Goal: Information Seeking & Learning: Obtain resource

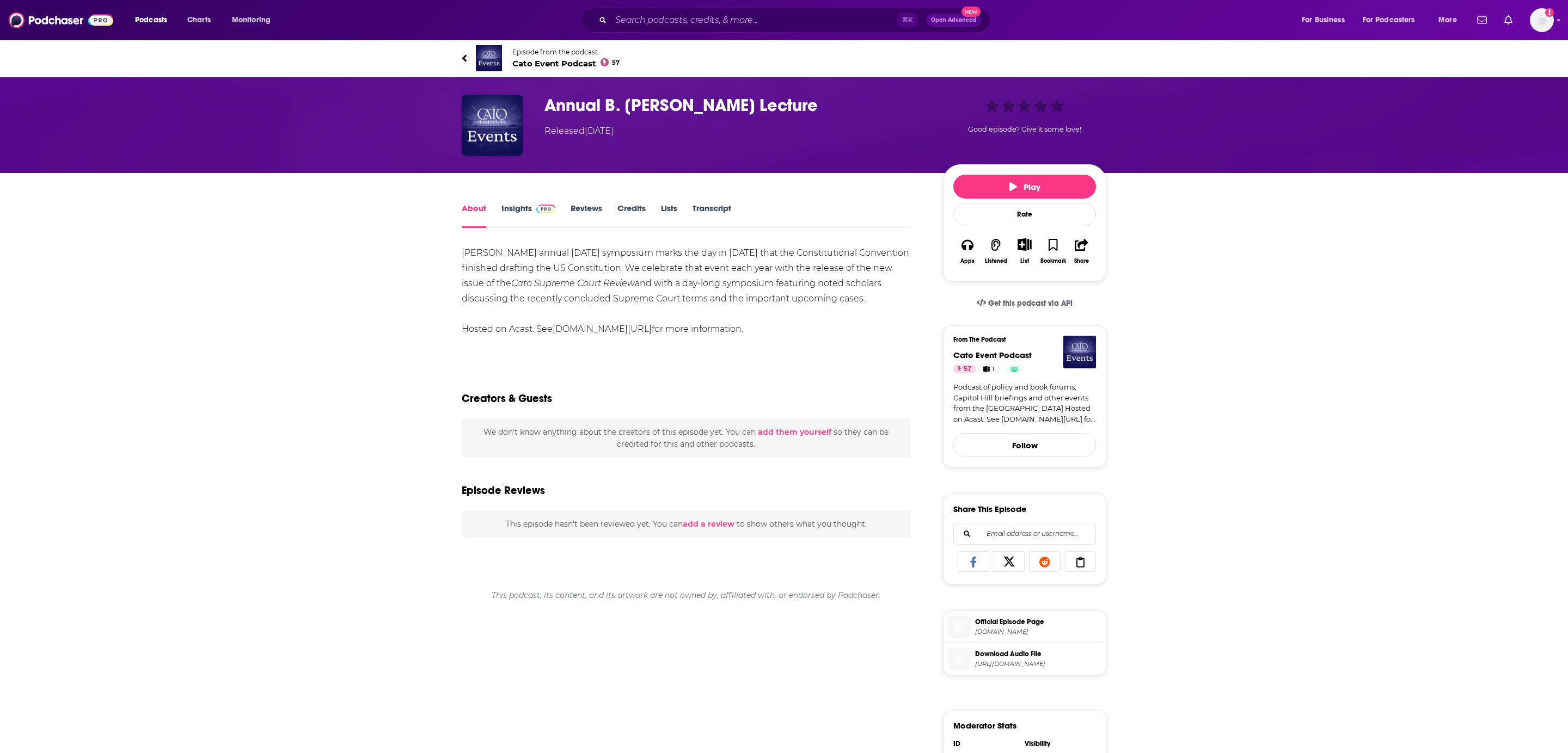
click at [717, 211] on link "Transcript" at bounding box center [711, 215] width 39 height 25
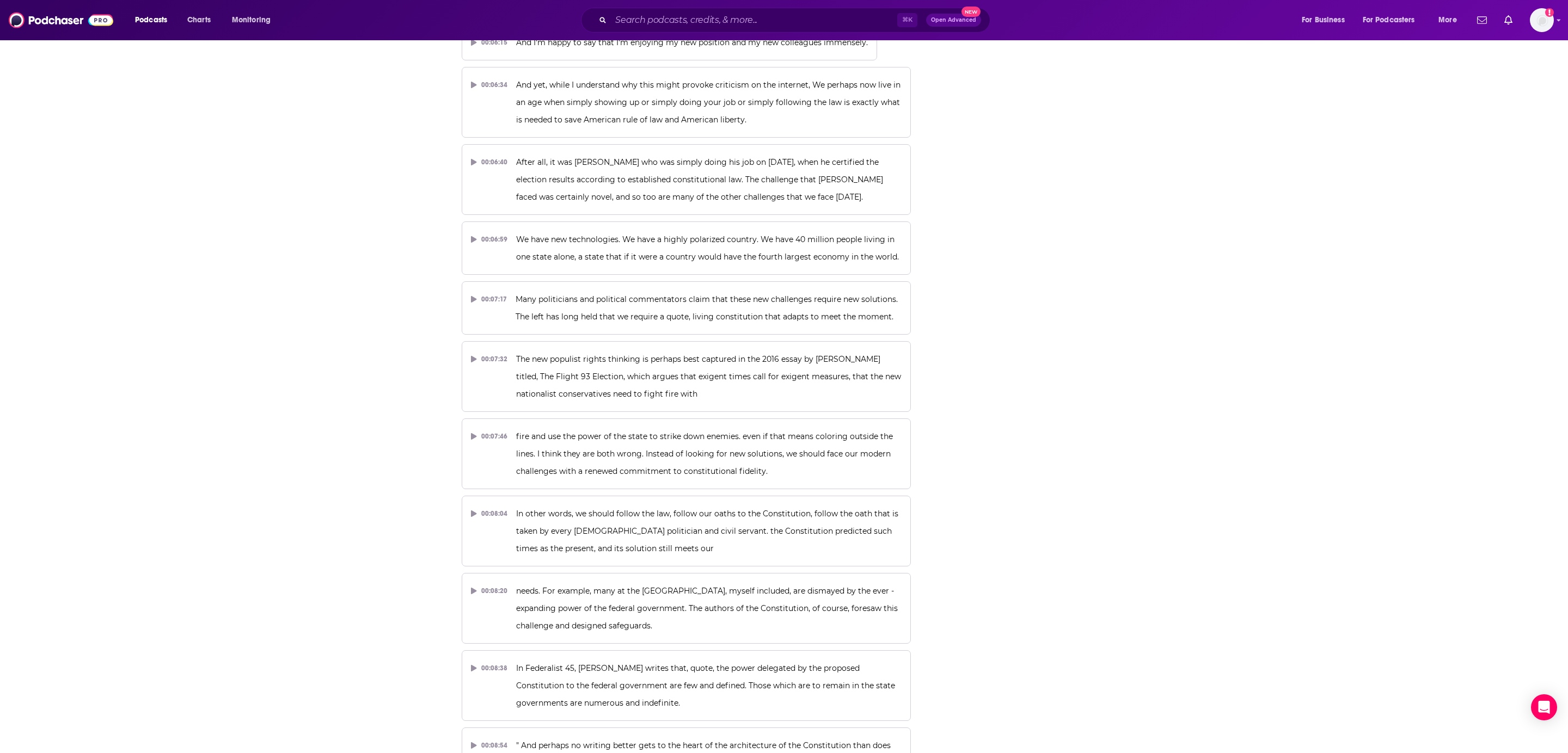
scroll to position [7078, 0]
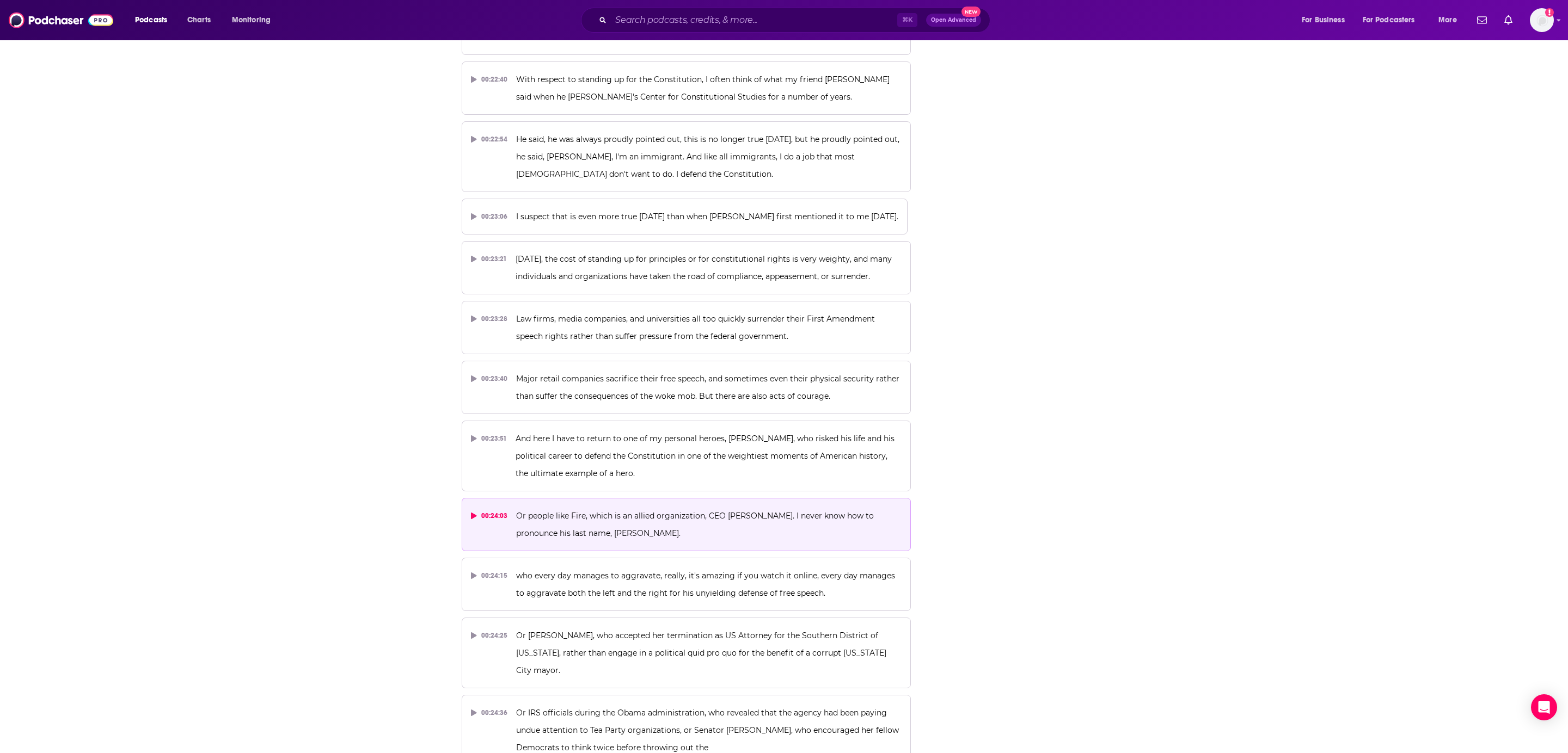
click at [480, 507] on div "00:24:03" at bounding box center [489, 516] width 37 height 17
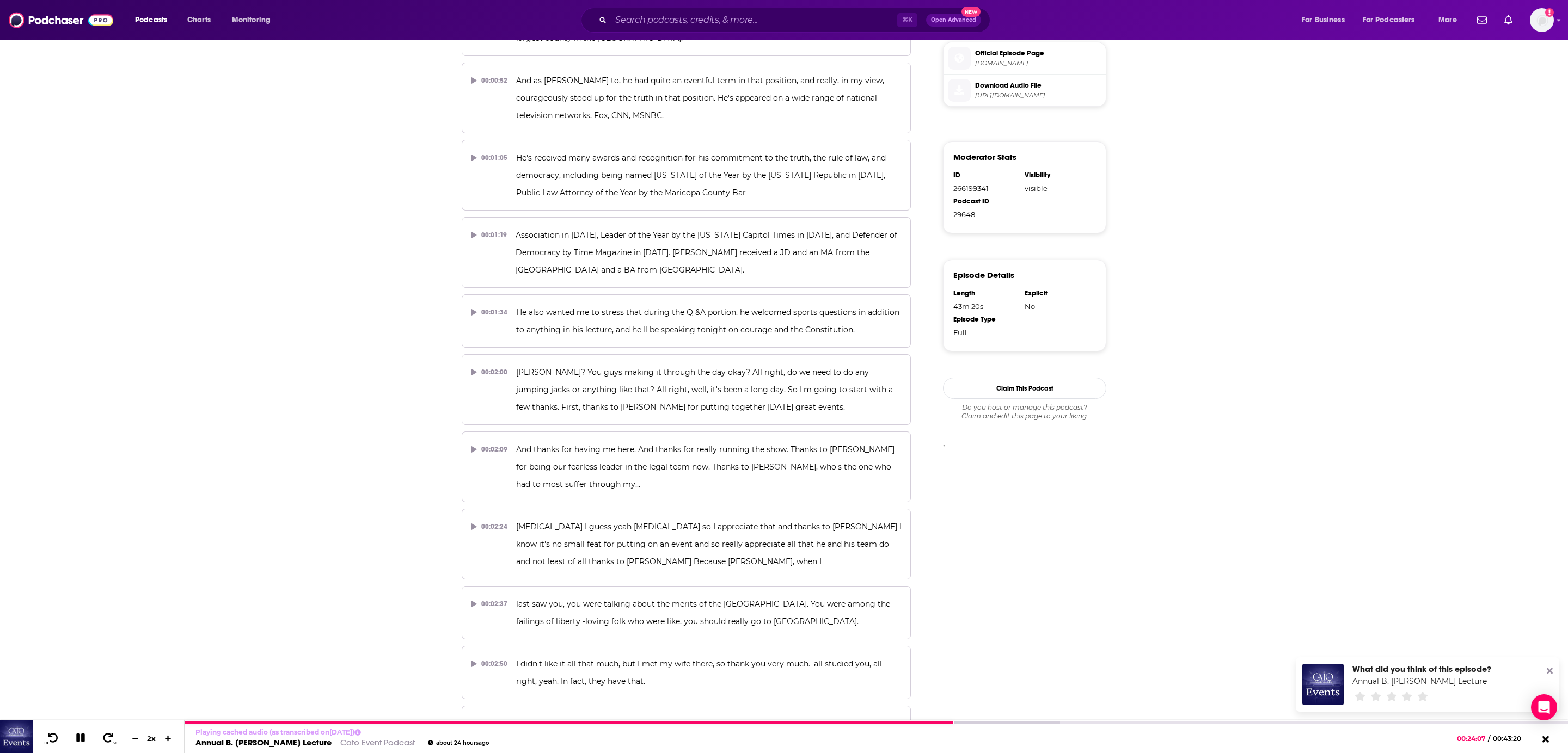
scroll to position [0, 0]
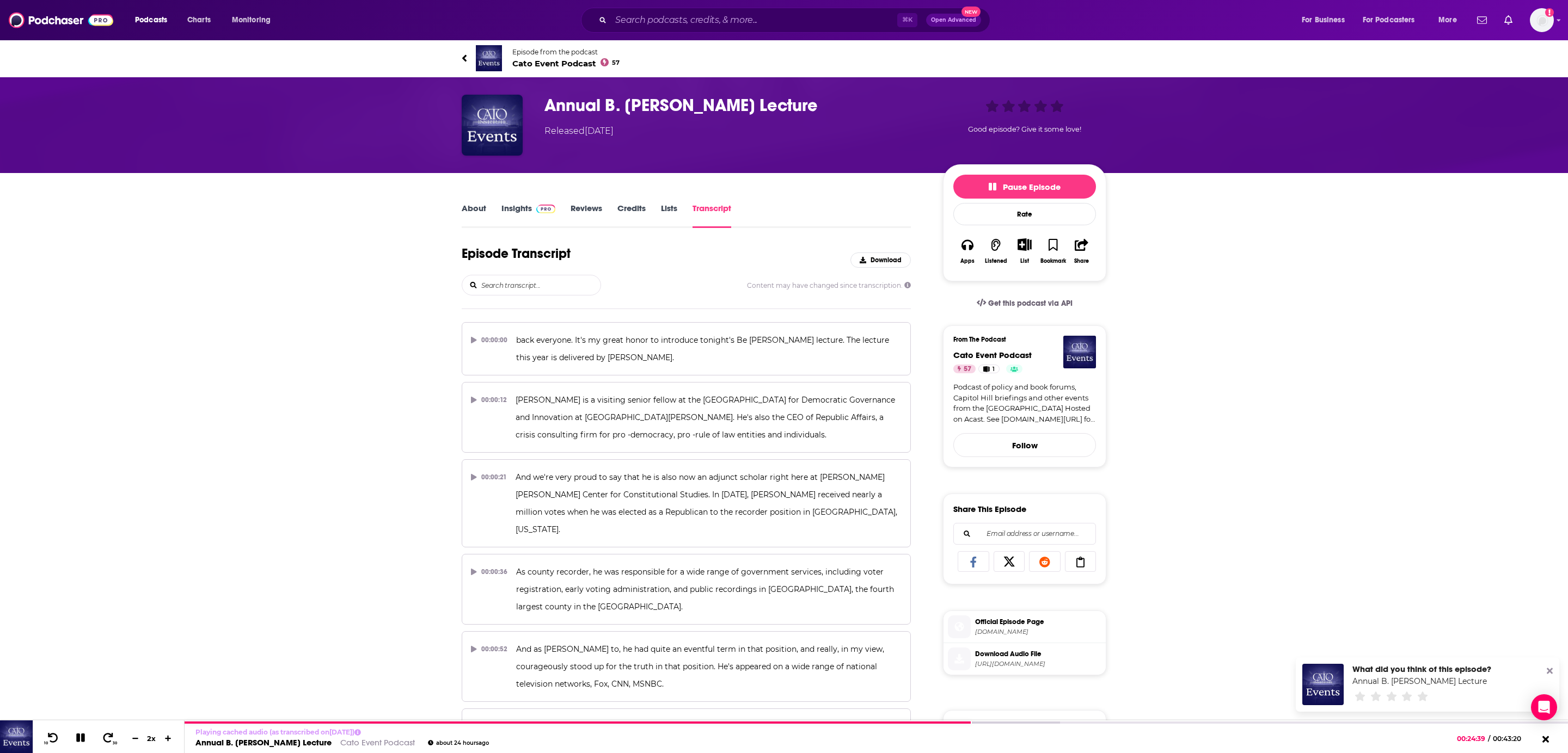
click at [811, 104] on h3 "Annual B. Kenneth Simon Lecture" at bounding box center [734, 105] width 381 height 21
copy h3 "Annual B. Kenneth Simon Lecture"
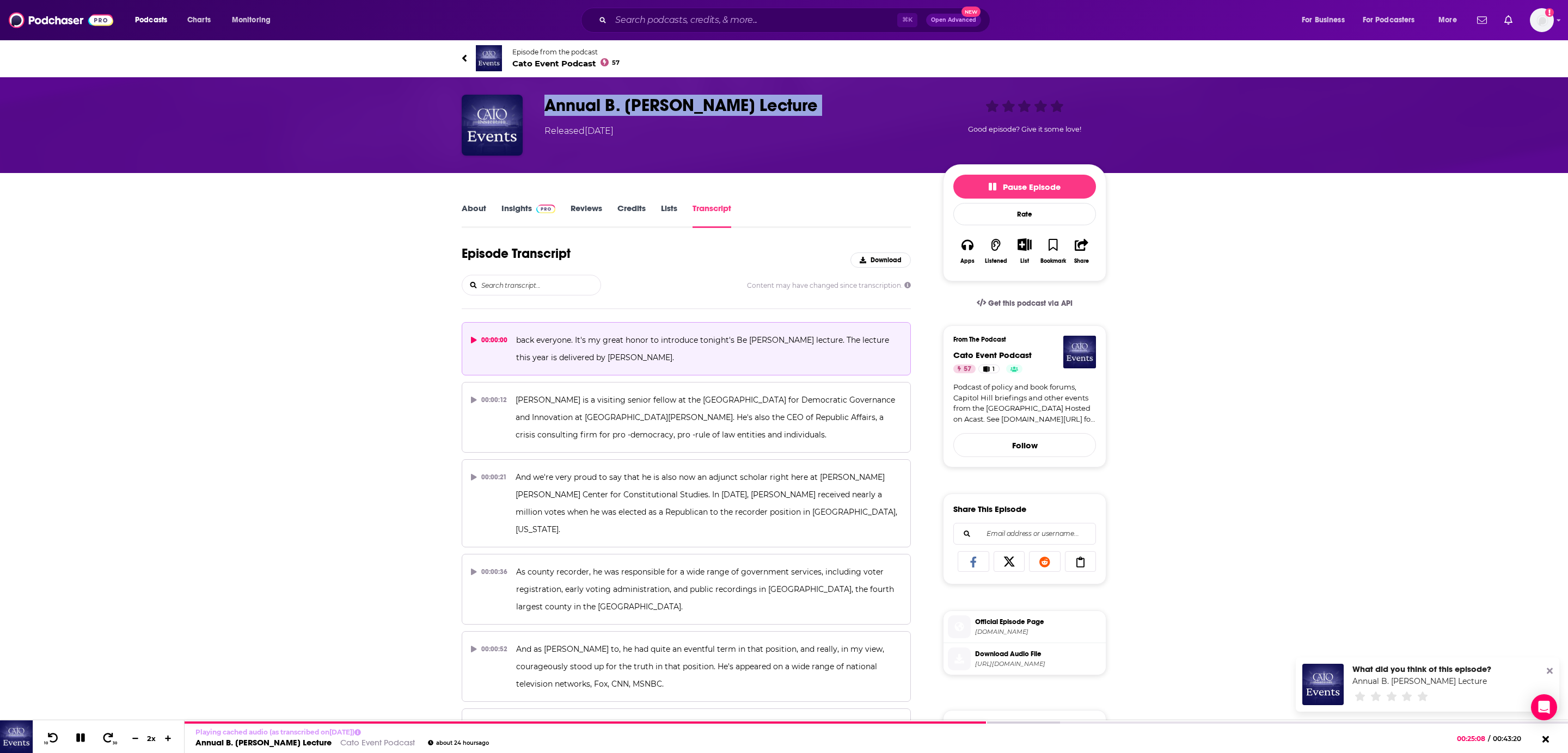
click at [509, 343] on button "00:00:00 back everyone. It's my great honor to introduce tonight's Be Kenneth S…" at bounding box center [686, 349] width 449 height 53
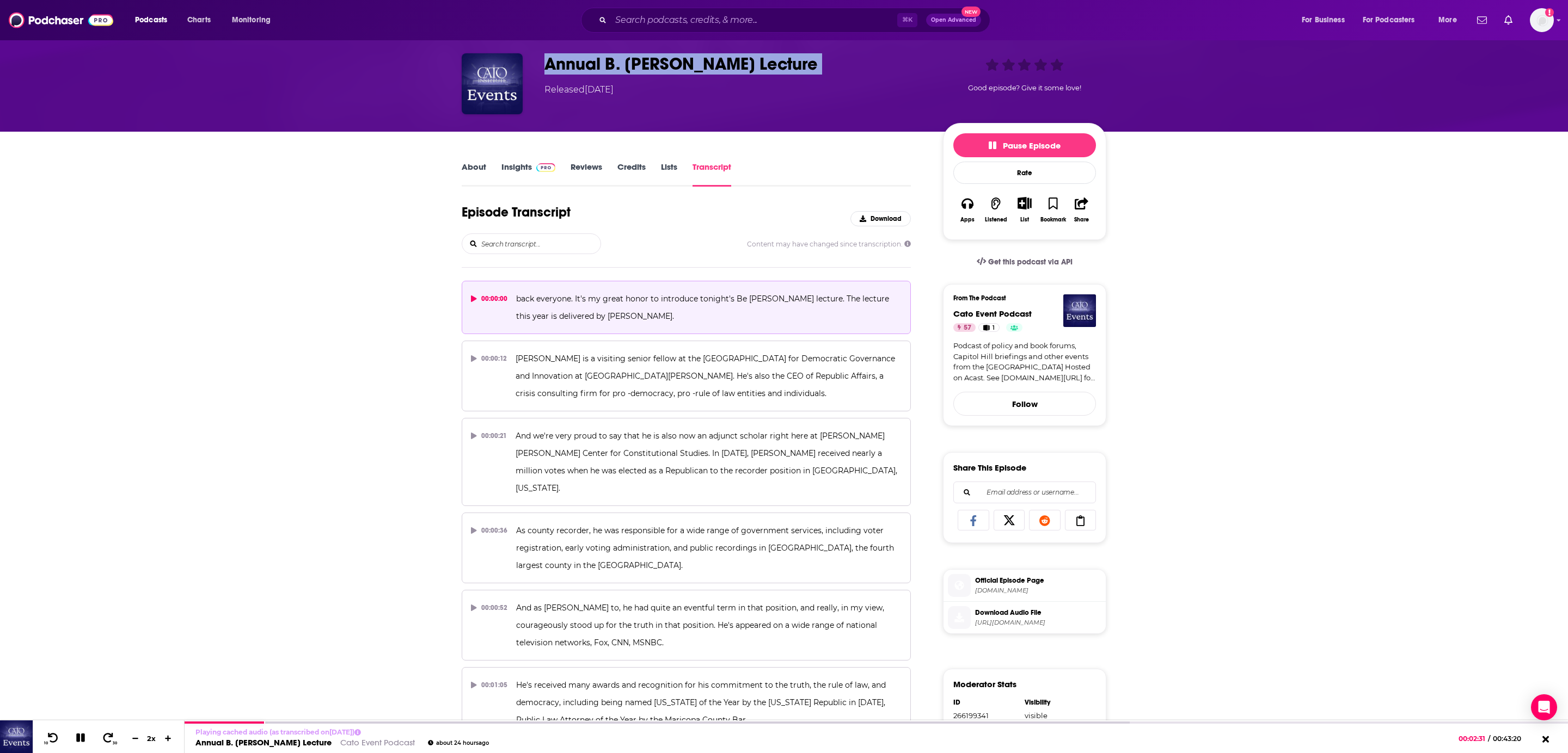
scroll to position [32, 0]
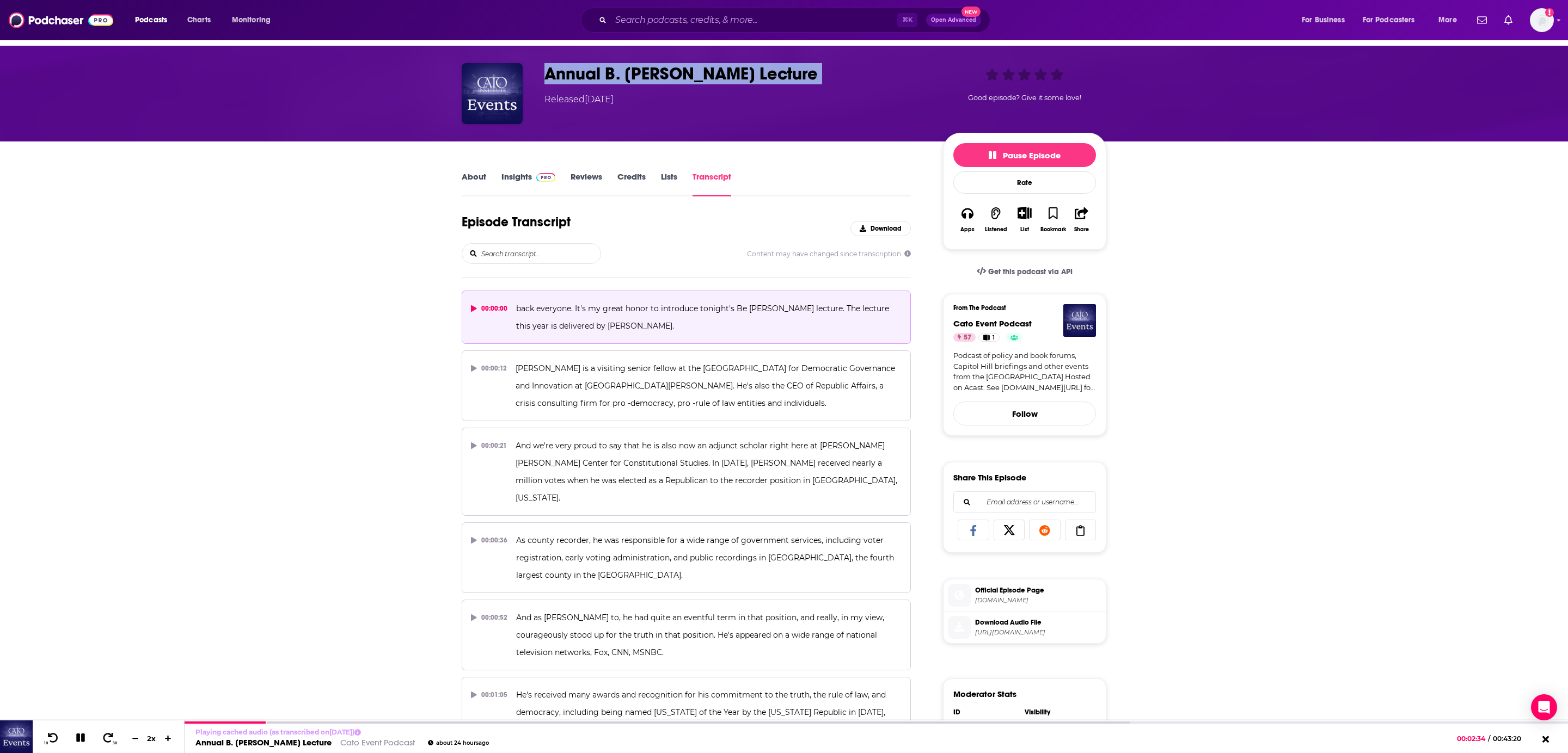
click at [1015, 630] on span "https://sphinx.acast.com/p/open/s/5e2e15a046f4465f31c89d8c/e/68cc4cb7f3dd257283…" at bounding box center [1038, 633] width 126 height 9
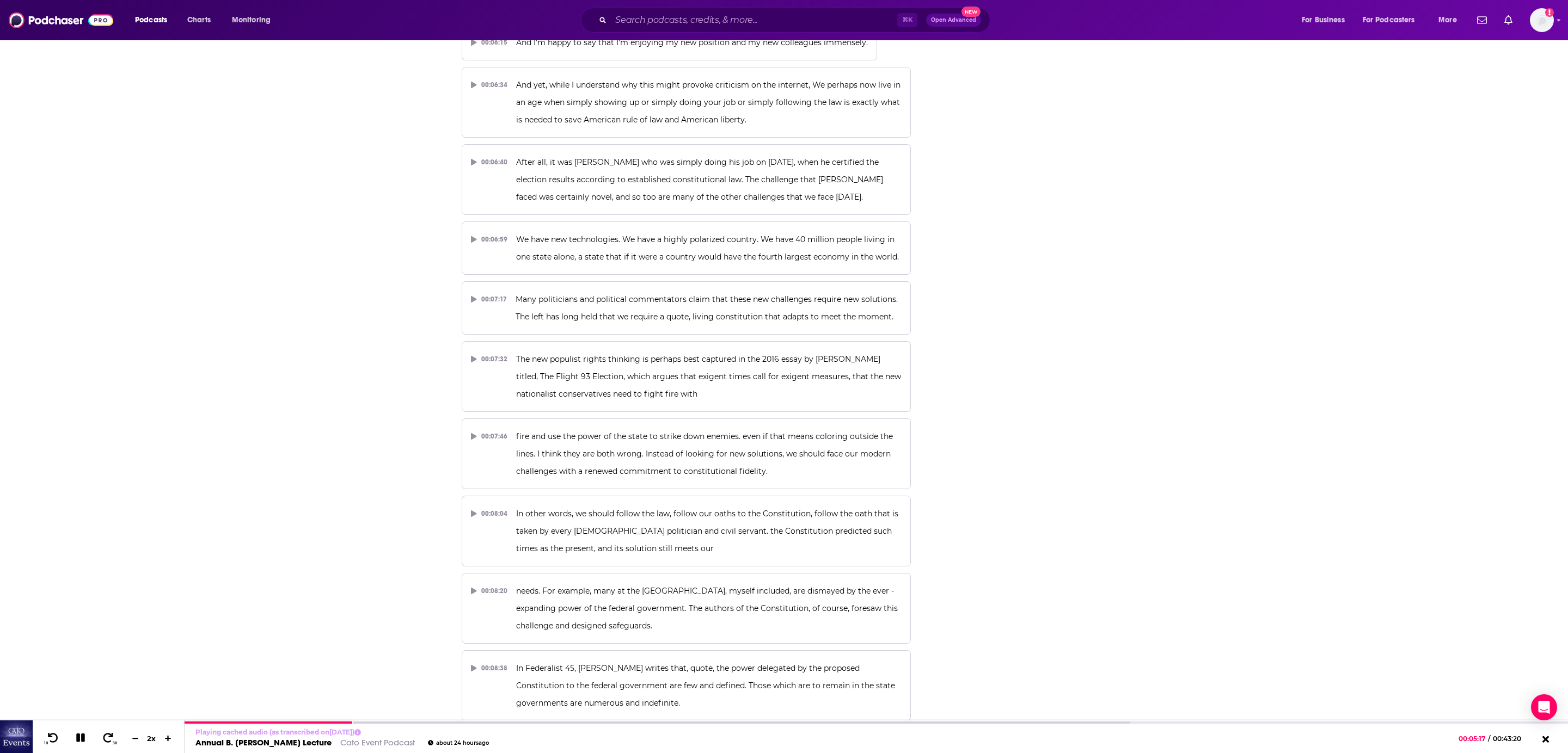
scroll to position [7078, 0]
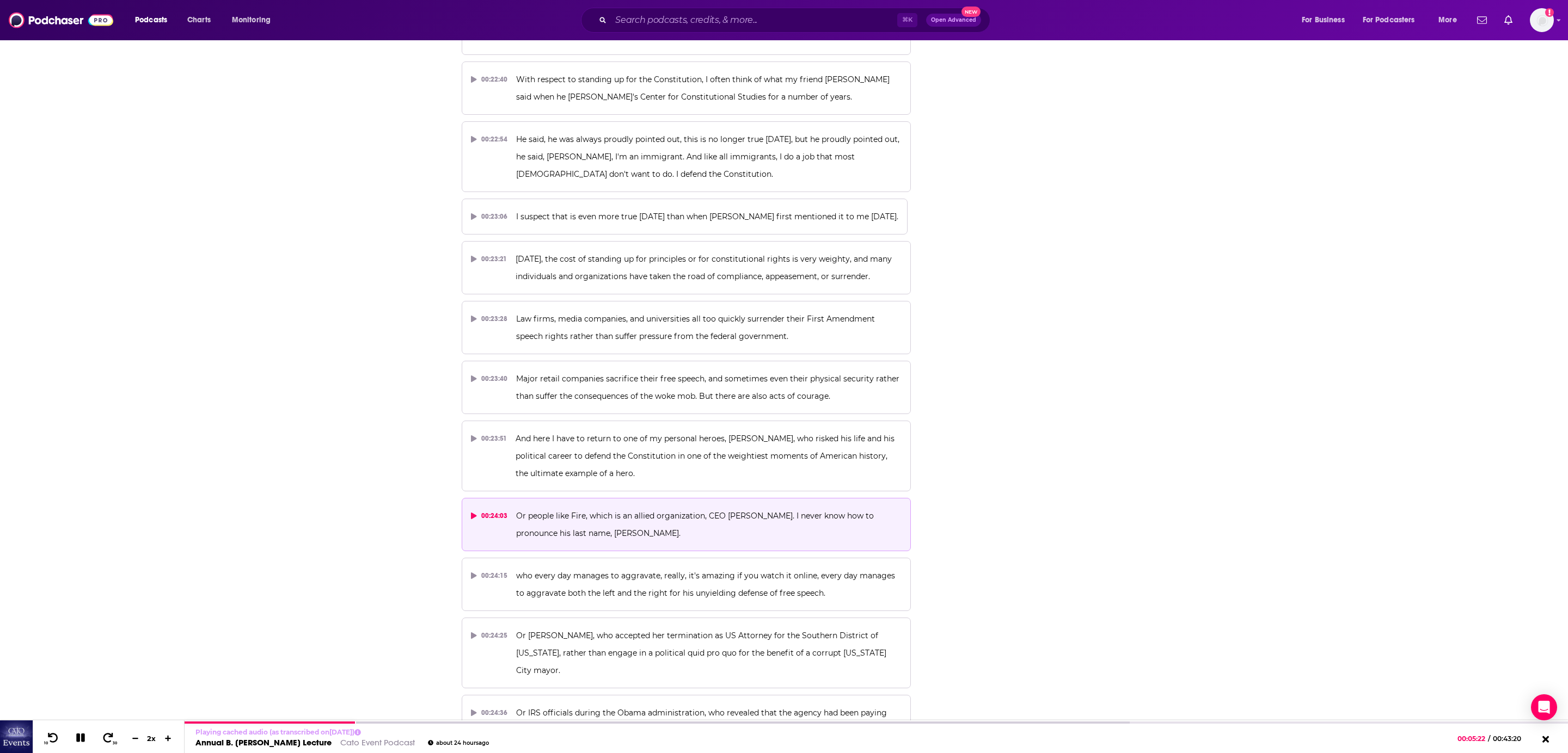
click at [485, 507] on div "00:24:03" at bounding box center [489, 516] width 37 height 17
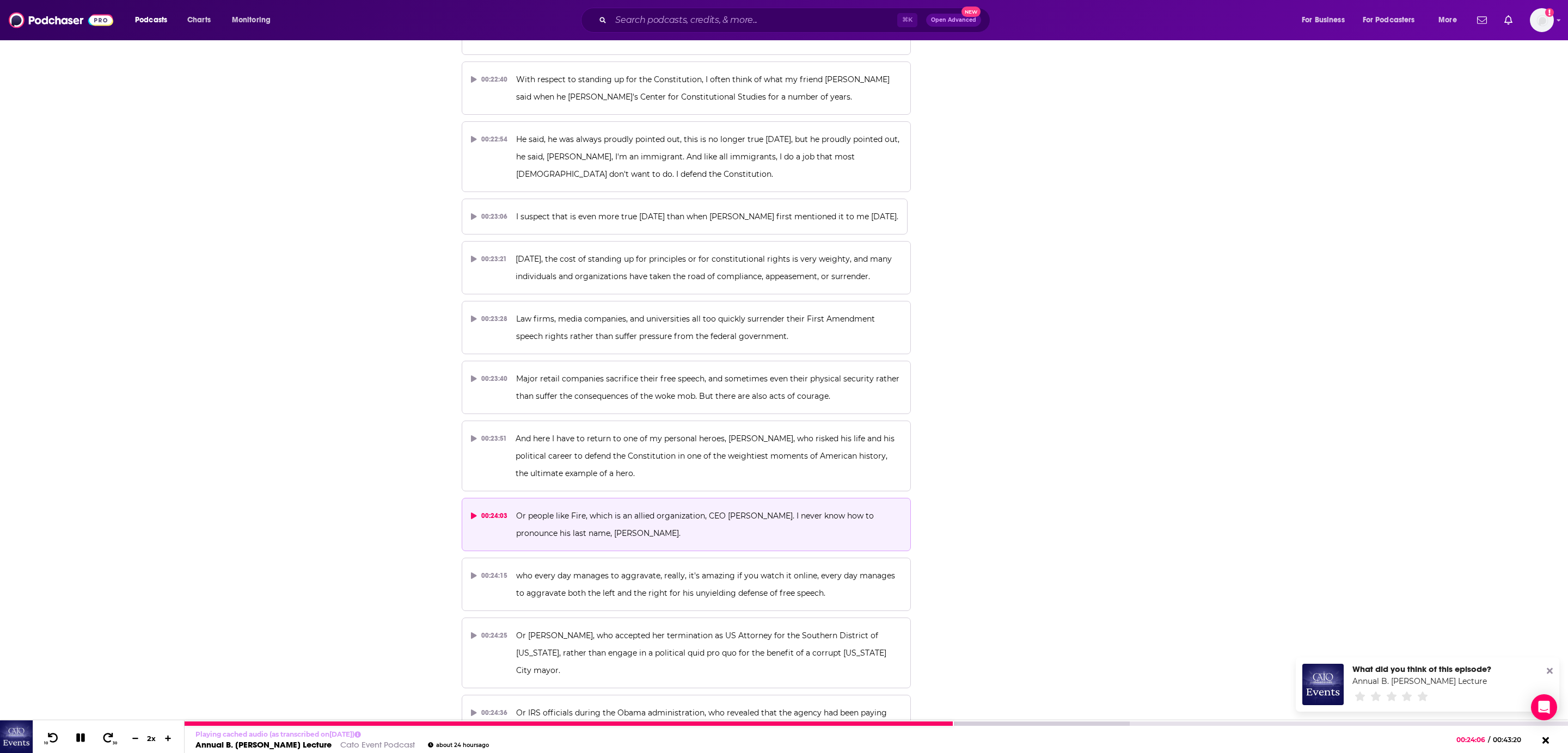
click at [83, 737] on icon at bounding box center [81, 738] width 9 height 9
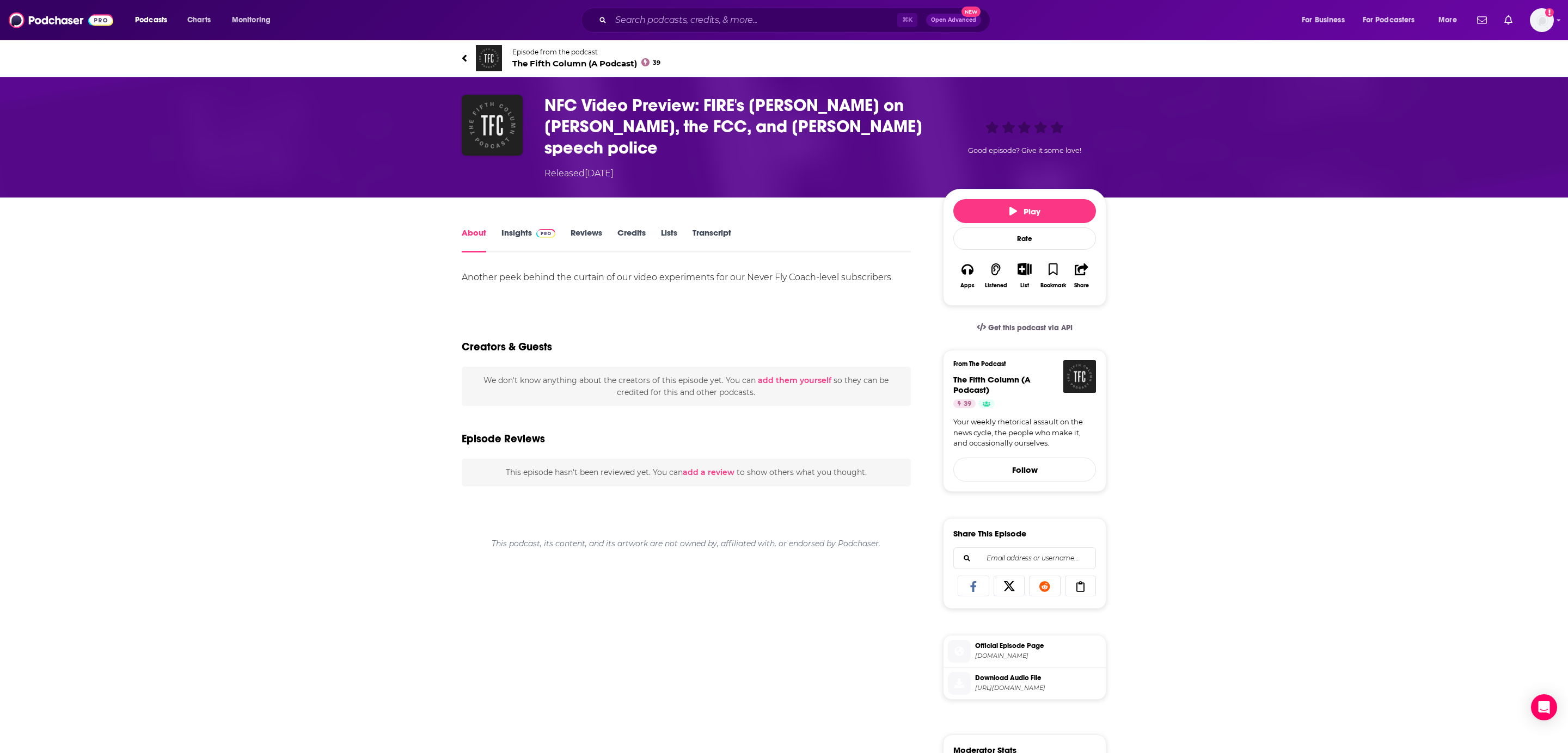
click at [708, 228] on link "Transcript" at bounding box center [711, 240] width 39 height 25
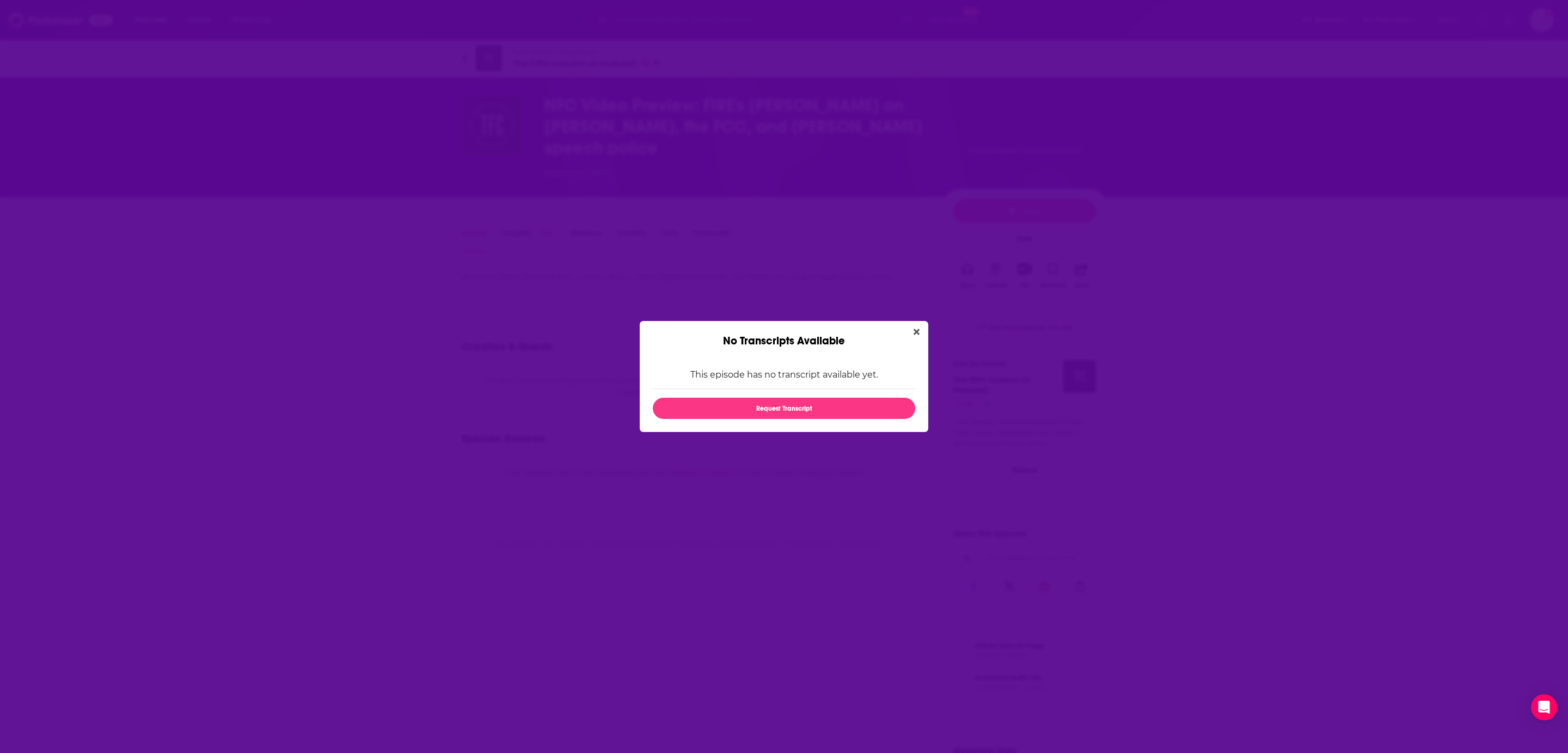
click at [907, 329] on div "No Transcripts Available" at bounding box center [783, 334] width 289 height 27
click at [911, 329] on button "Close" at bounding box center [916, 332] width 15 height 14
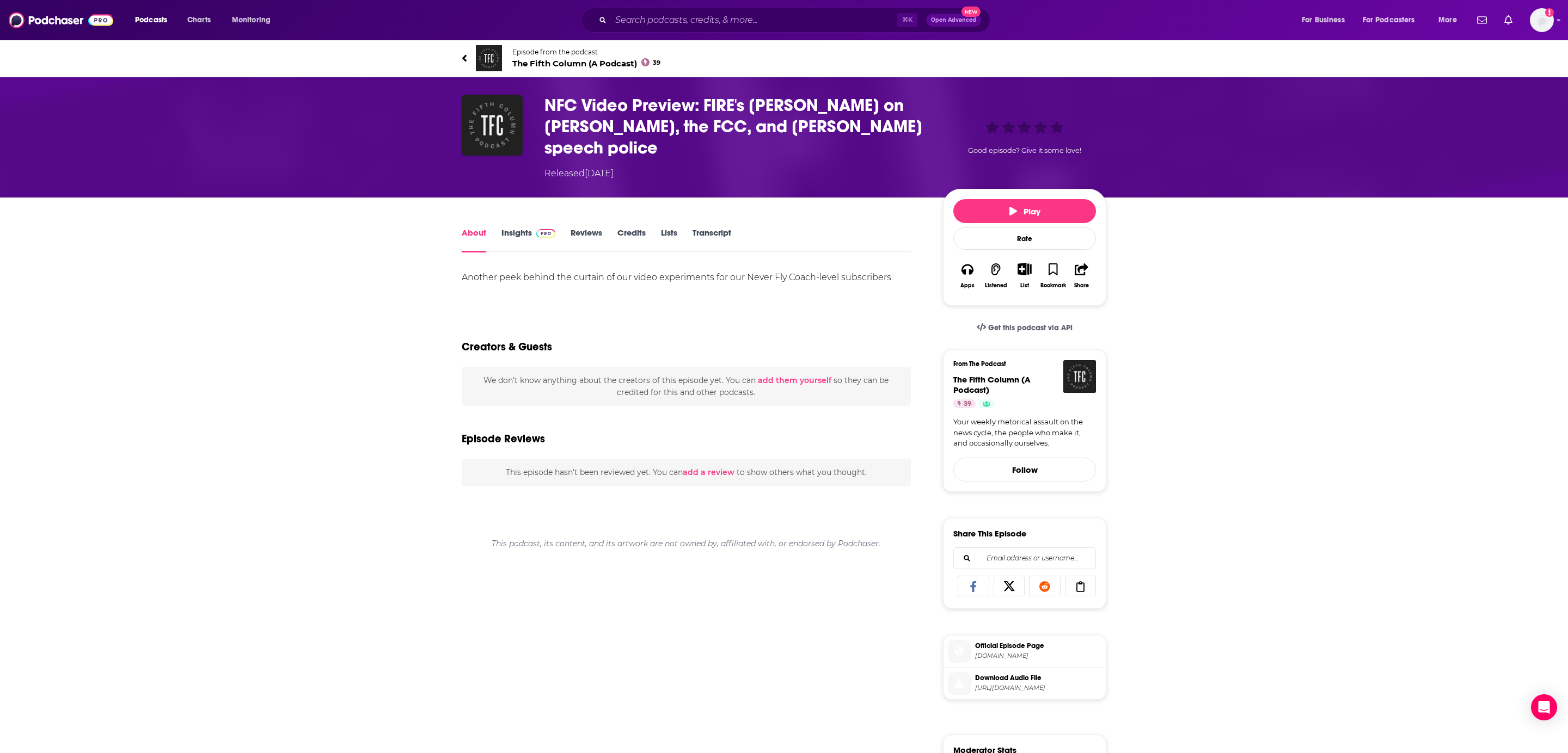
click at [913, 124] on h1 "NFC Video Preview: FIRE's Greg Lukianoff on Kimmel, the FCC, and Trump's speech…" at bounding box center [734, 127] width 381 height 63
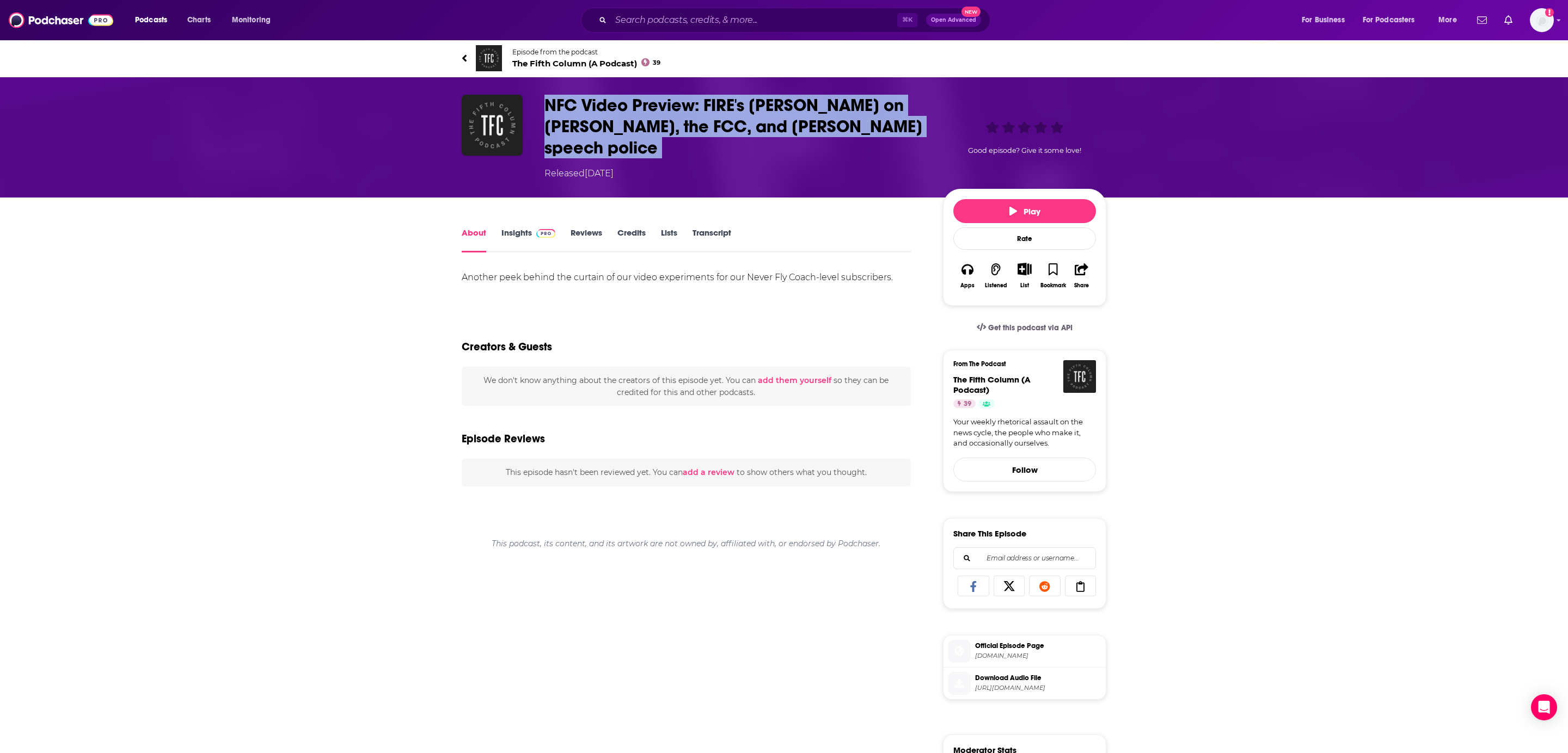
click at [913, 124] on h1 "NFC Video Preview: FIRE's Greg Lukianoff on Kimmel, the FCC, and Trump's speech…" at bounding box center [734, 127] width 381 height 63
copy h1 "NFC Video Preview: FIRE's Greg Lukianoff on Kimmel, the FCC, and Trump's speech…"
click at [921, 117] on h1 "NFC Video Preview: FIRE's Greg Lukianoff on Kimmel, the FCC, and Trump's speech…" at bounding box center [734, 127] width 381 height 63
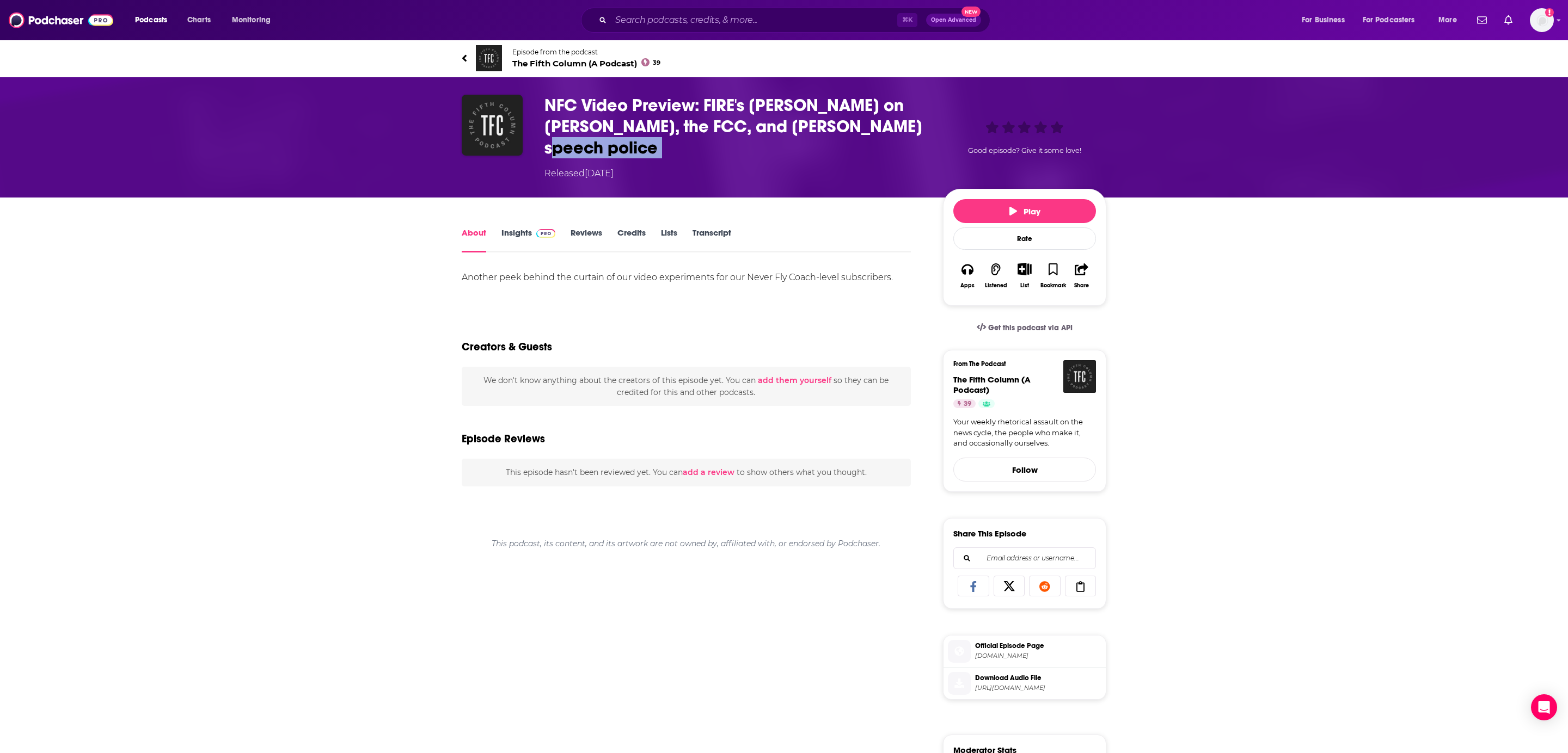
click at [921, 117] on h1 "NFC Video Preview: FIRE's Greg Lukianoff on Kimmel, the FCC, and Trump's speech…" at bounding box center [734, 127] width 381 height 63
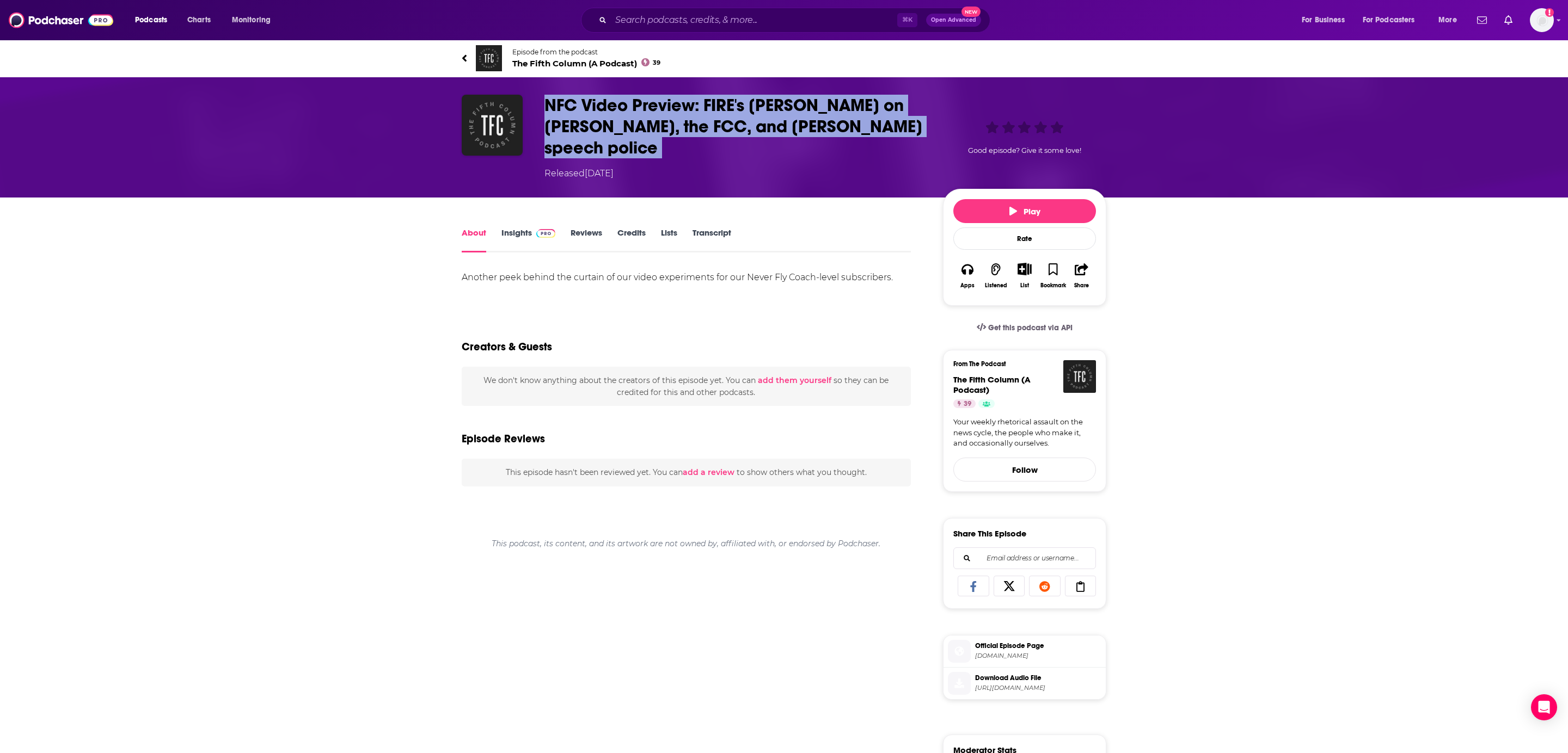
click at [921, 117] on h1 "NFC Video Preview: FIRE's Greg Lukianoff on Kimmel, the FCC, and Trump's speech…" at bounding box center [734, 127] width 381 height 63
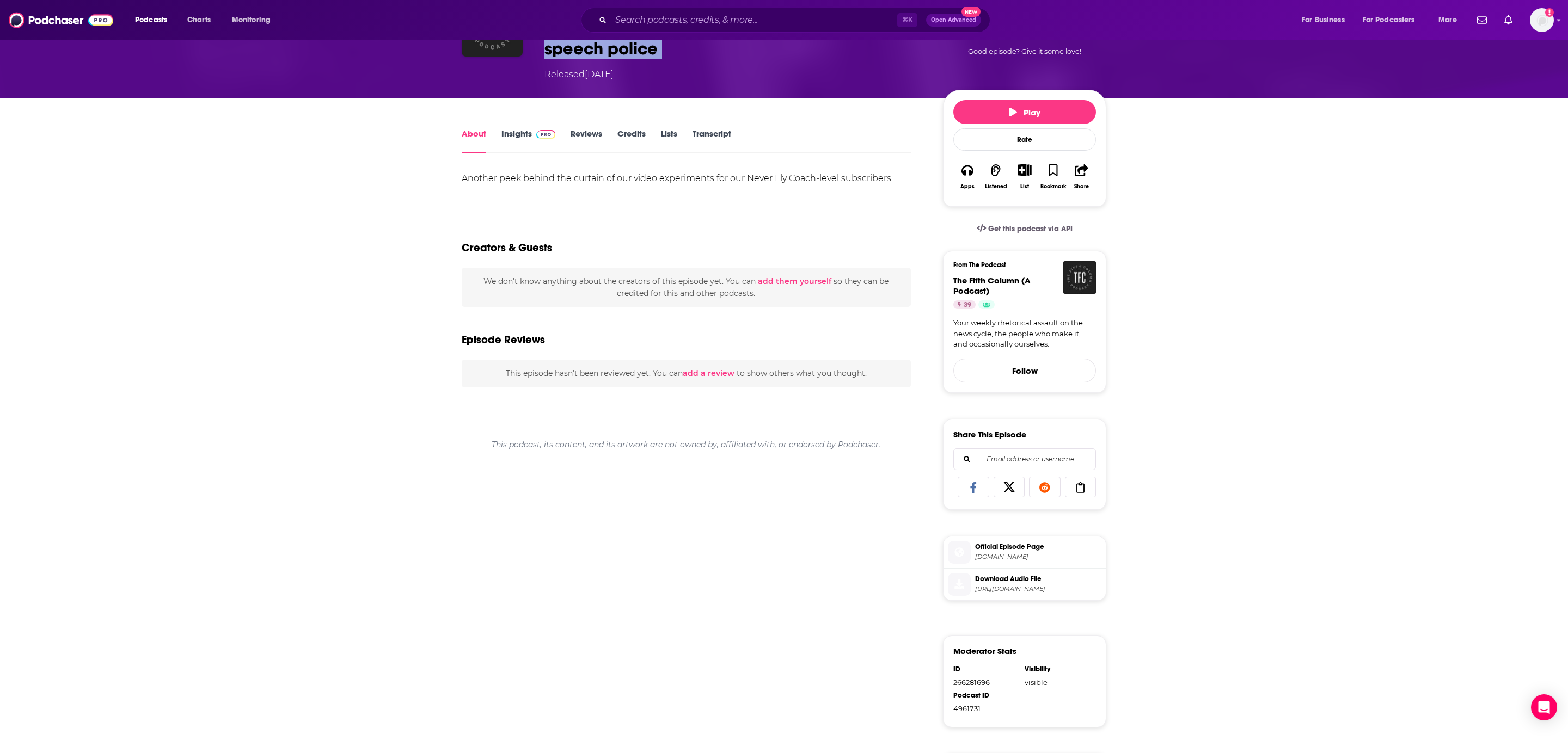
scroll to position [250, 0]
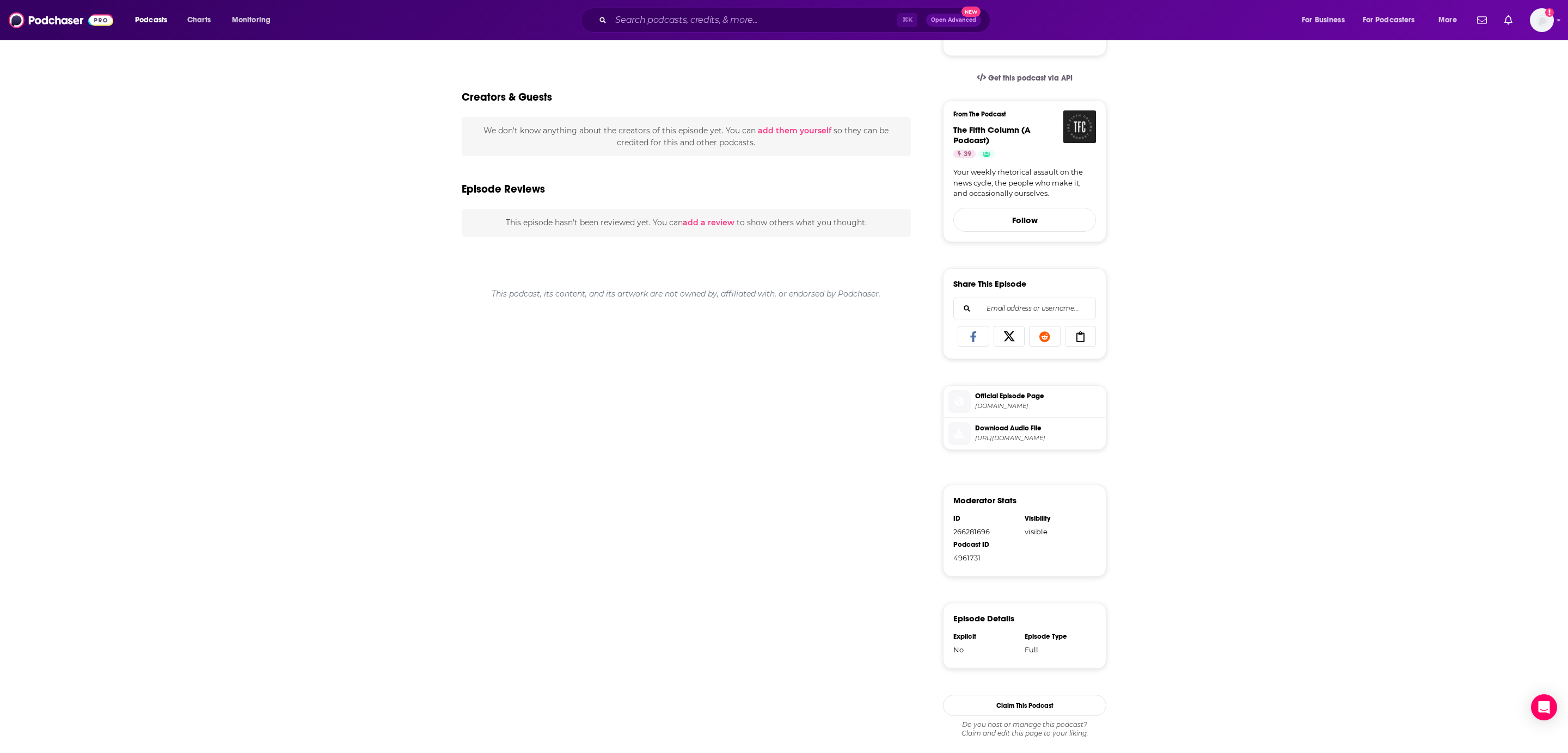
click at [1027, 434] on span "https://substack-video.s3.amazonaws.com/video_upload/post/173975529/81a7a662-68…" at bounding box center [1038, 439] width 126 height 9
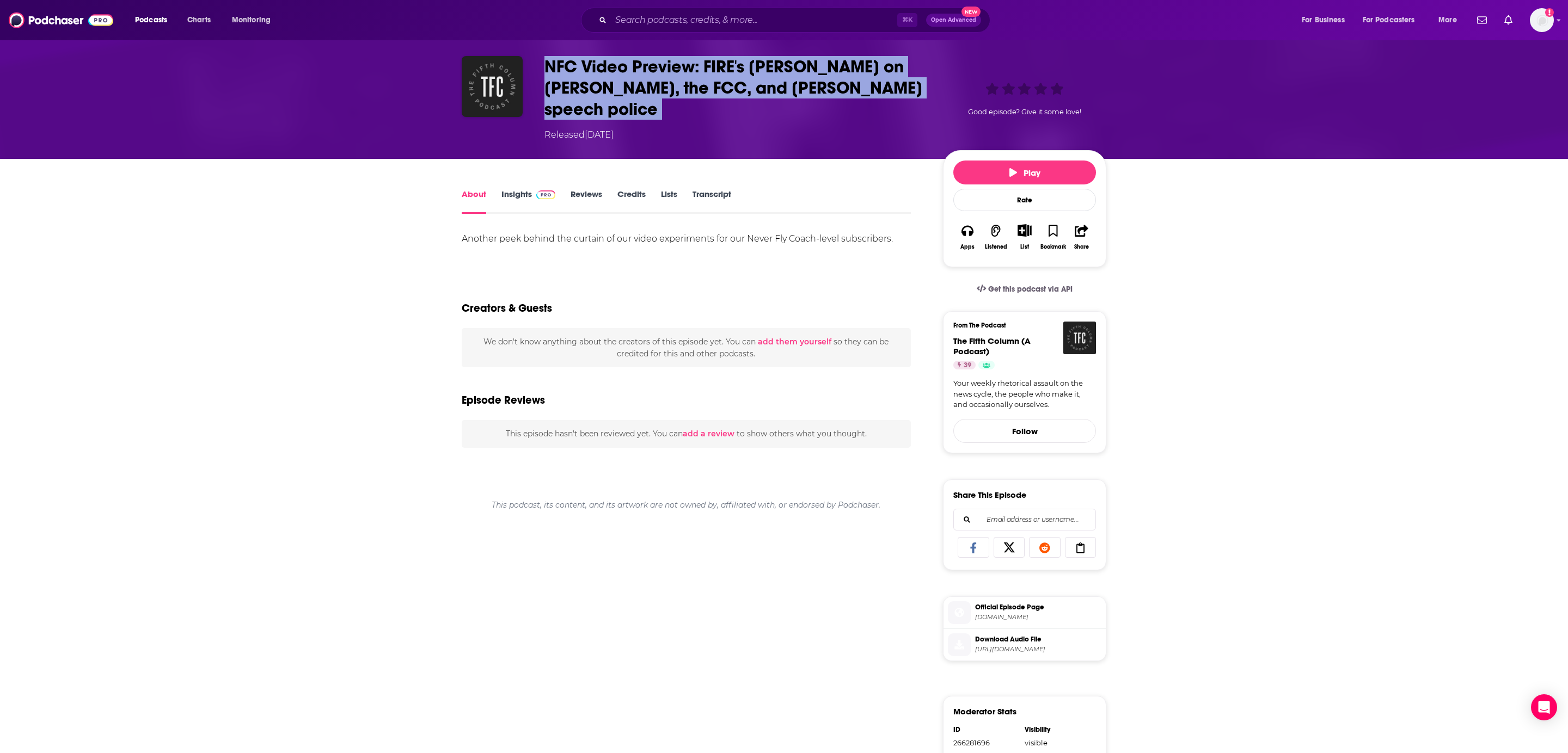
scroll to position [0, 0]
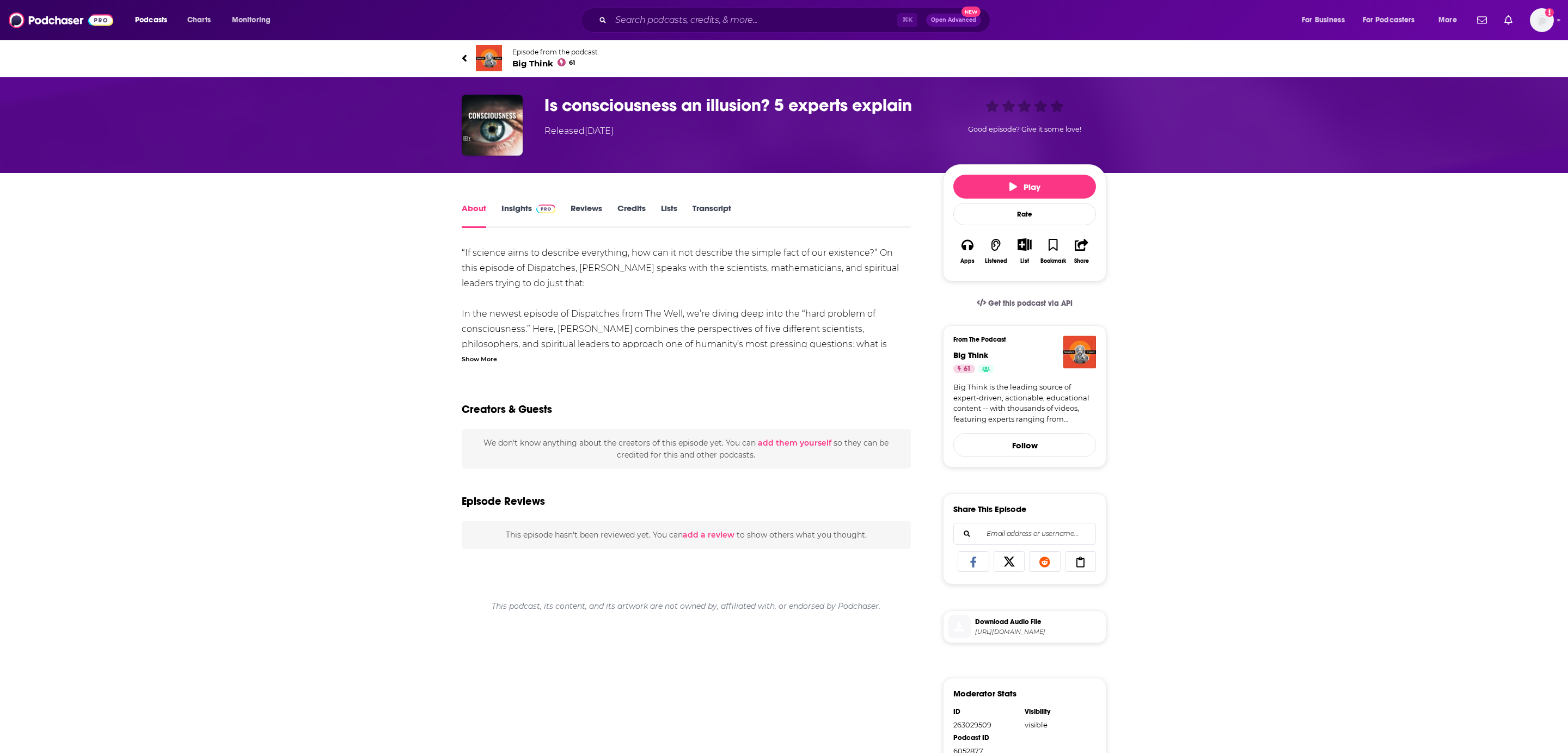
click at [721, 213] on link "Transcript" at bounding box center [711, 215] width 39 height 25
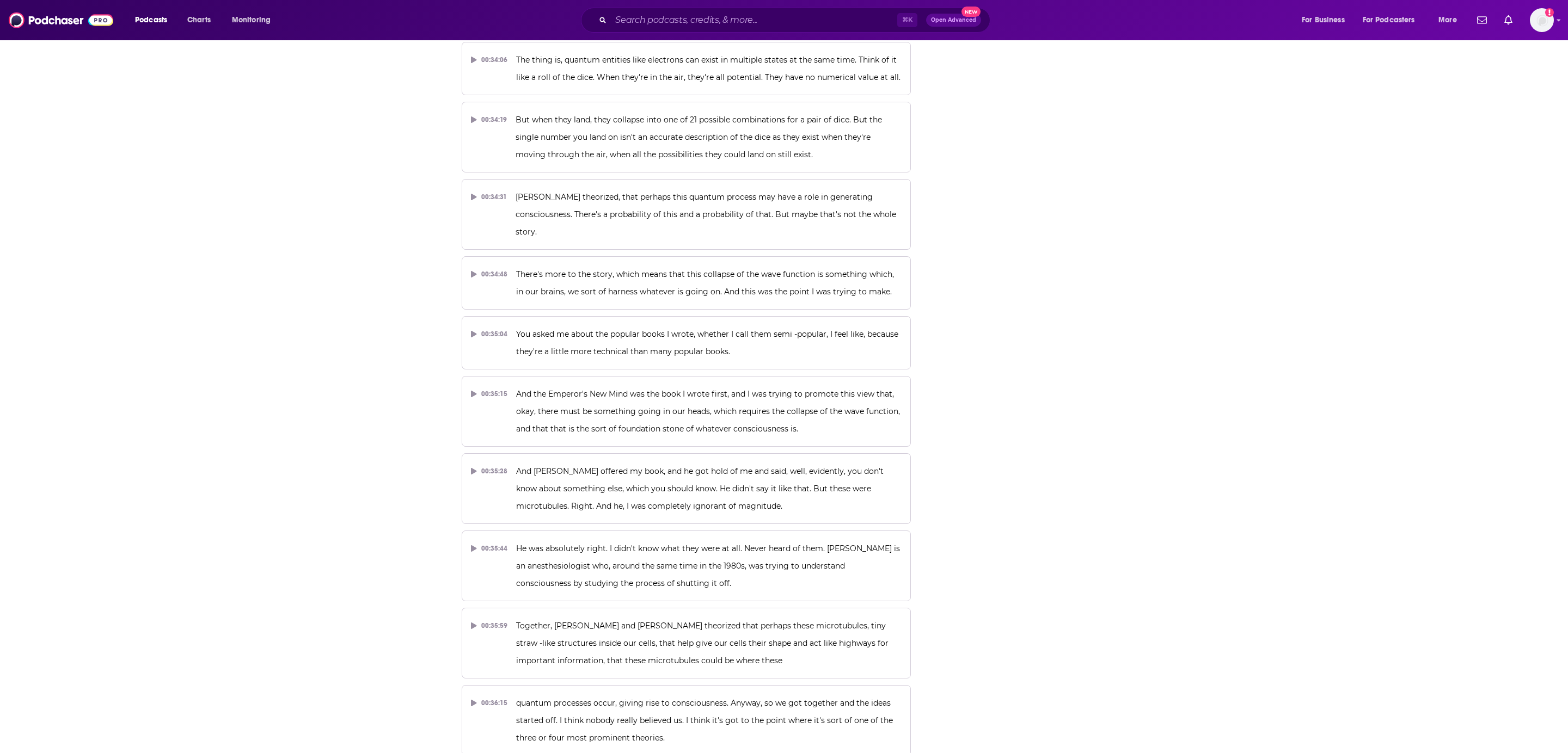
scroll to position [2150, 0]
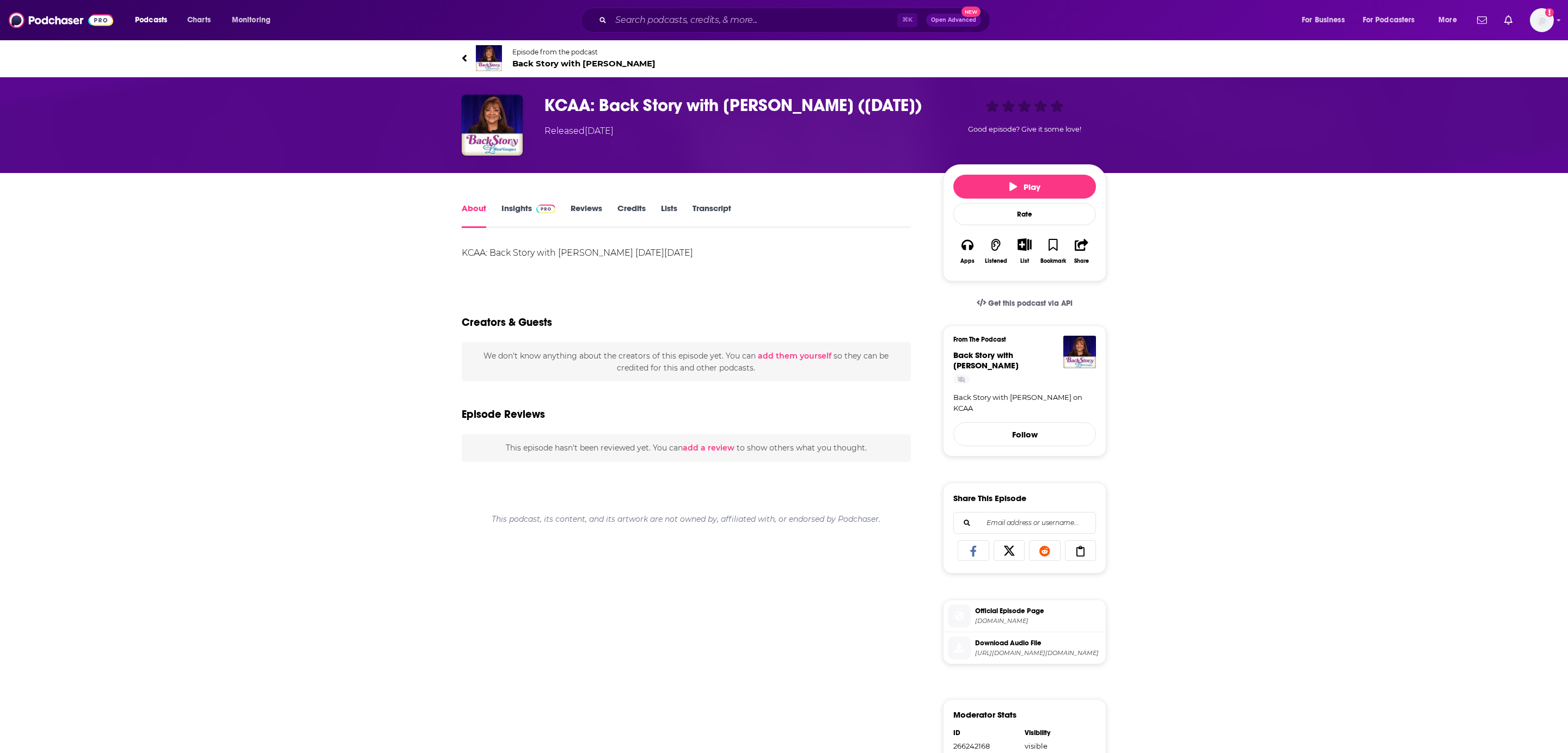
click at [707, 206] on link "Transcript" at bounding box center [711, 215] width 39 height 25
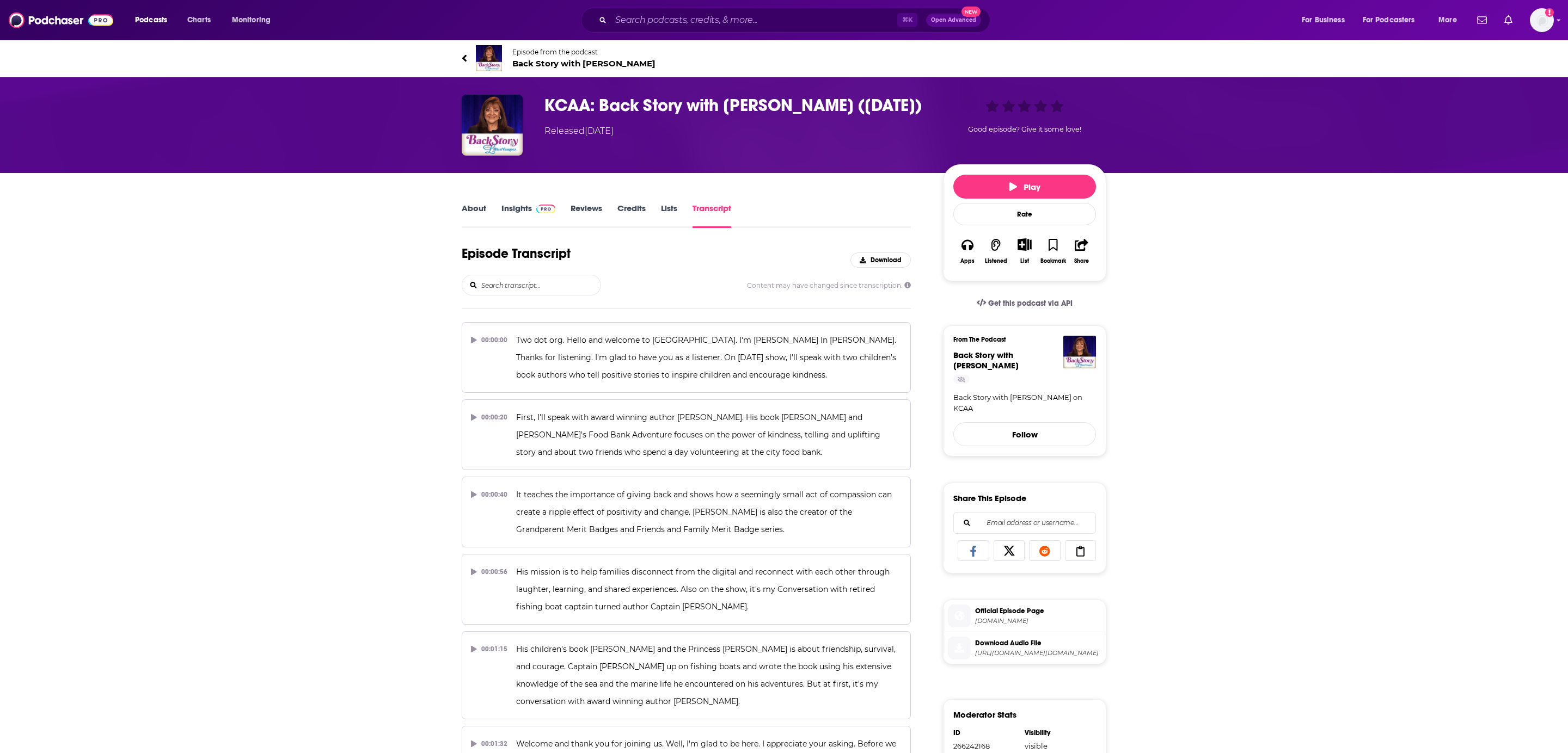
scroll to position [14345, 0]
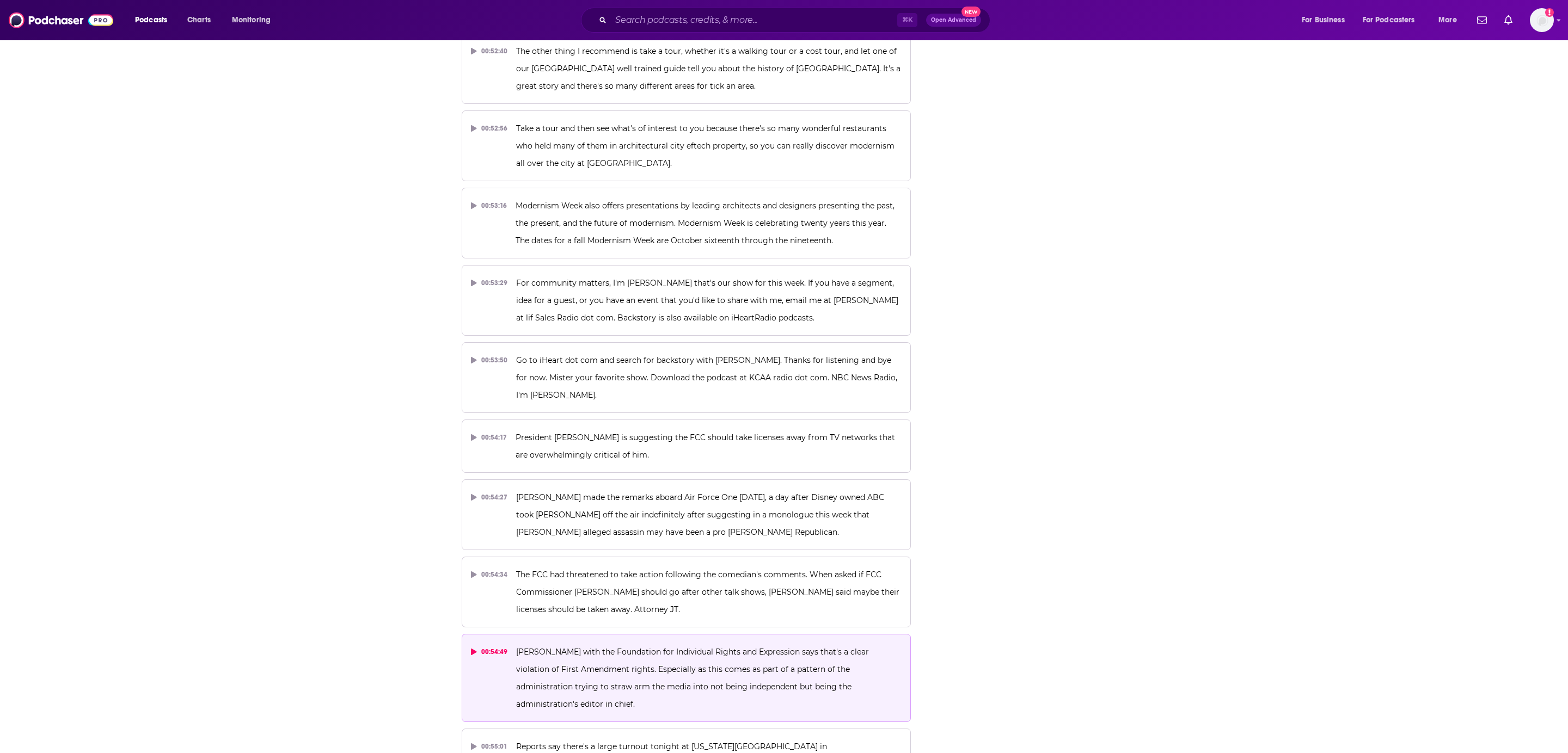
click at [482, 643] on div "00:54:49" at bounding box center [489, 652] width 37 height 17
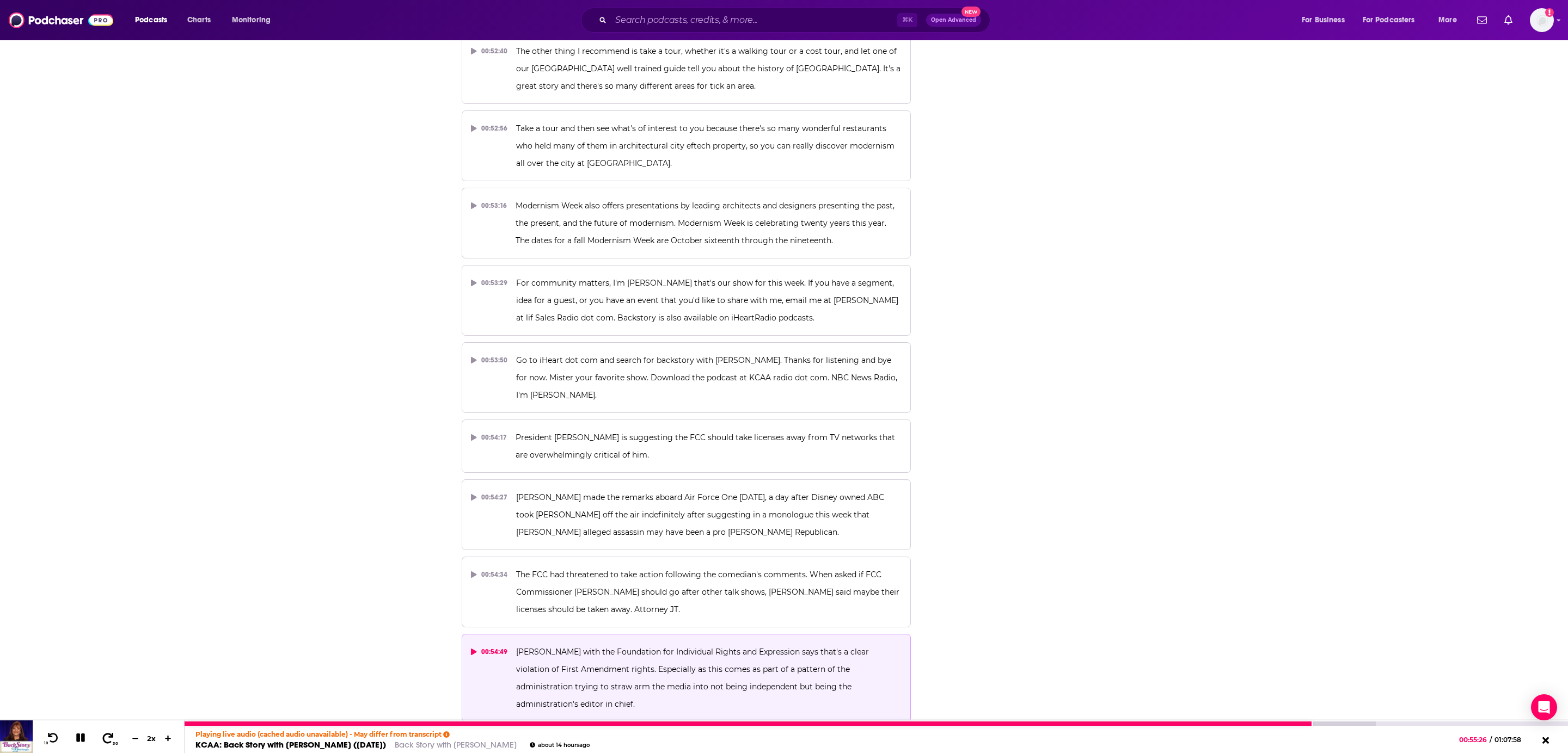
click at [108, 744] on span at bounding box center [108, 738] width 14 height 13
click at [108, 743] on span at bounding box center [108, 738] width 14 height 13
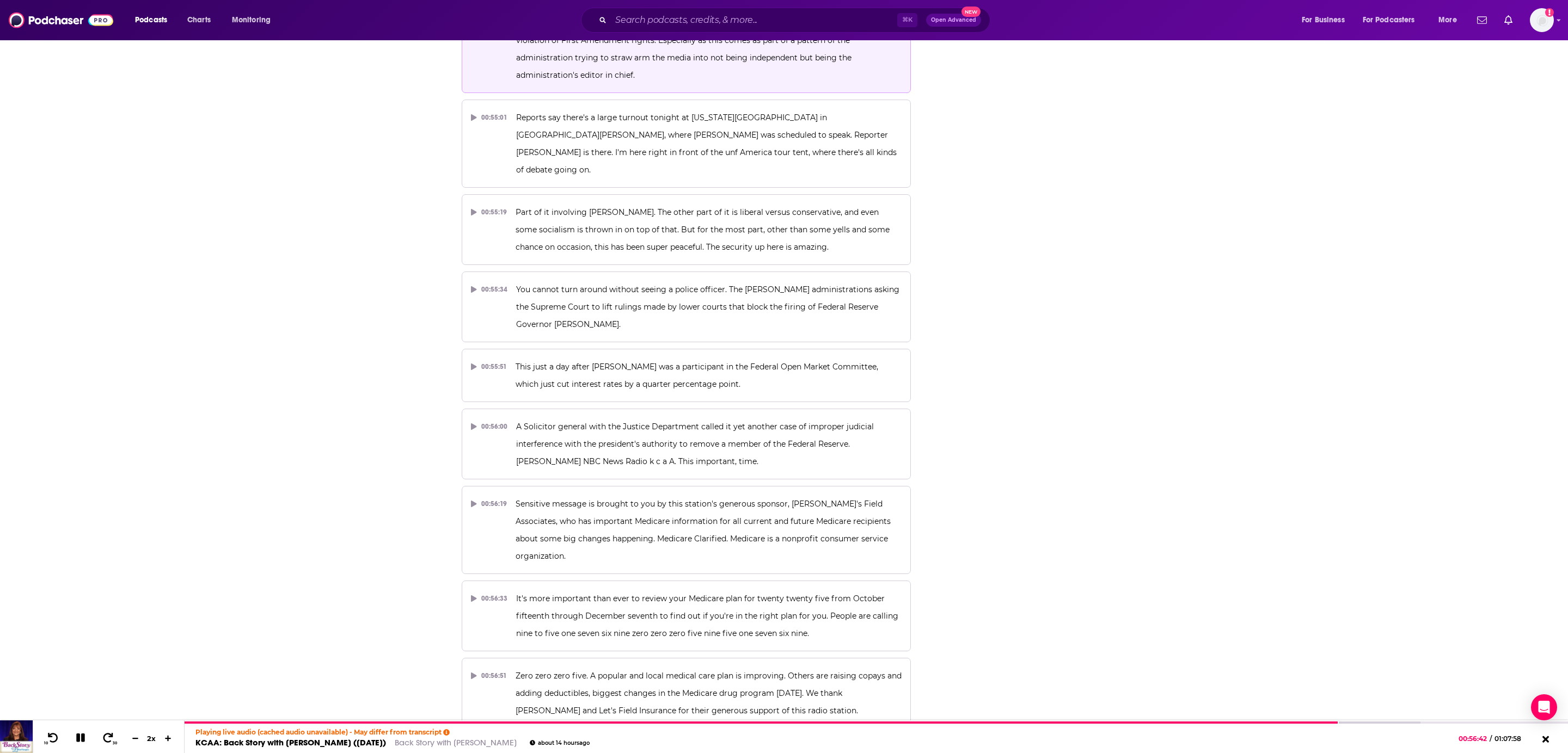
scroll to position [15272, 0]
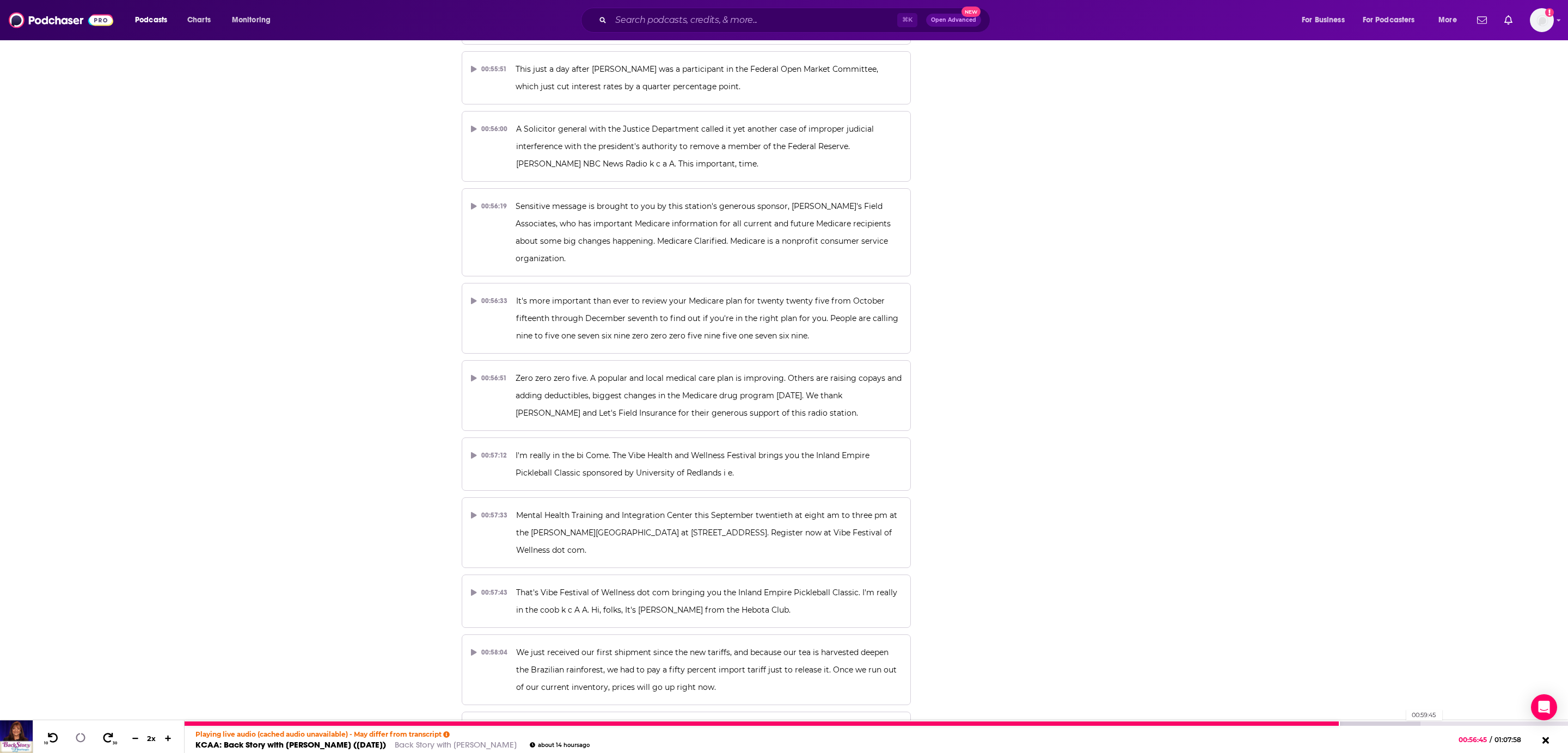
click at [1401, 722] on div at bounding box center [802, 723] width 1236 height 4
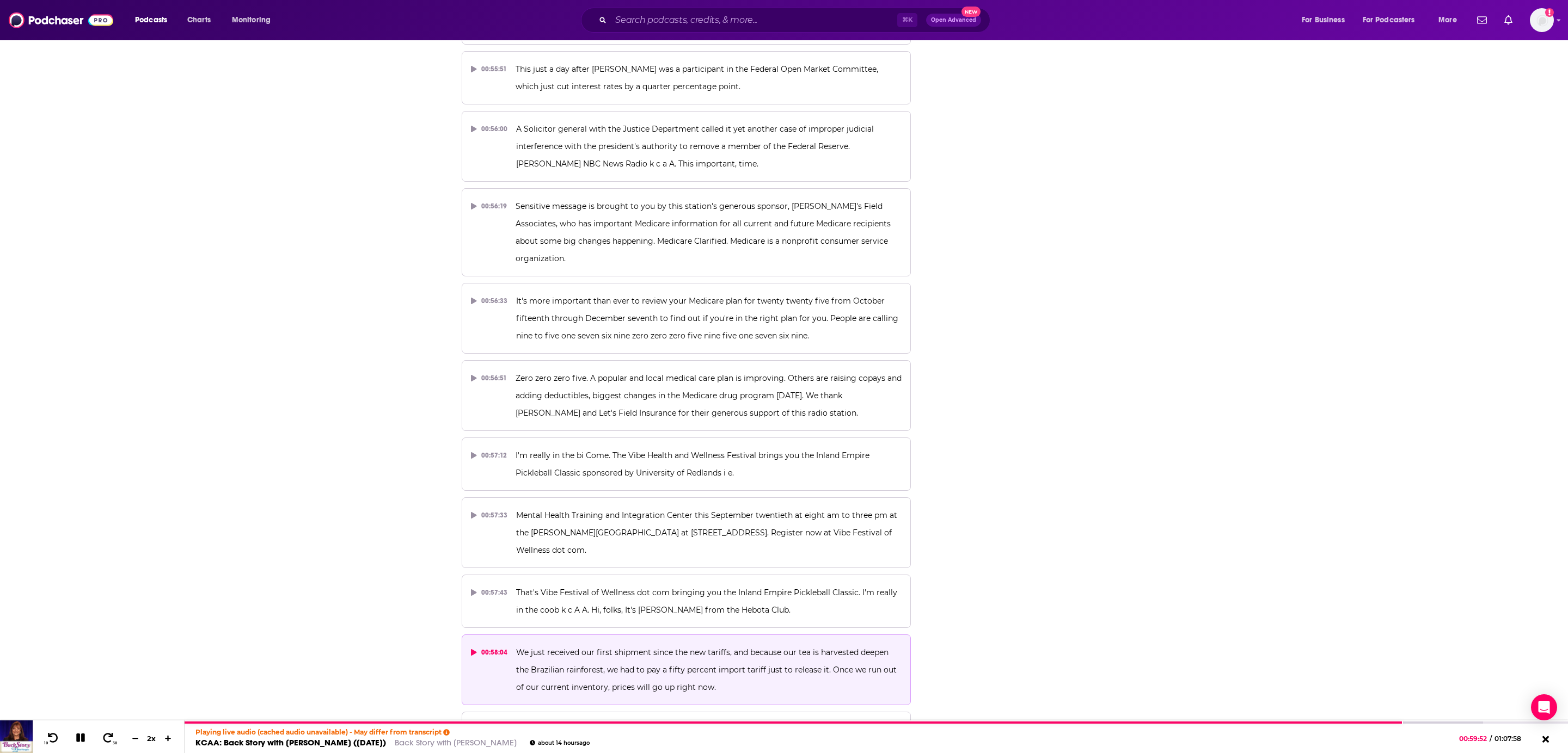
scroll to position [14345, 0]
